Goal: Find specific page/section: Find specific page/section

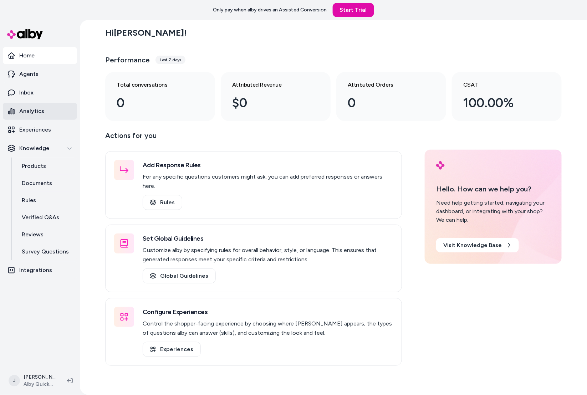
click at [47, 116] on link "Analytics" at bounding box center [40, 111] width 74 height 17
click at [90, 113] on div "Hi Jackie ! Performance Last 7 days Total conversations 0 Attributed Revenue $0…" at bounding box center [333, 207] width 507 height 375
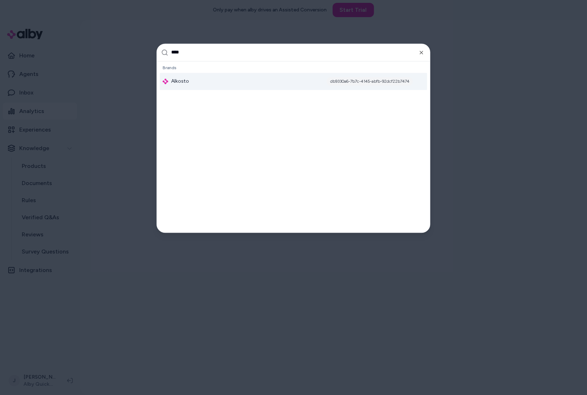
type input "****"
click at [199, 83] on div "Alkosto db9330a6-7b7c-4145-abfb-92dcf22b7474" at bounding box center [293, 81] width 267 height 17
